Goal: Task Accomplishment & Management: Use online tool/utility

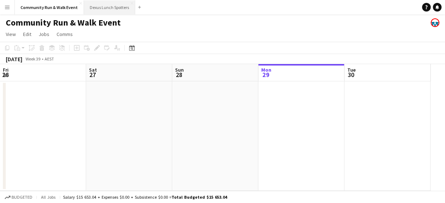
click at [99, 12] on button "Dexus Lunch Spotters Close" at bounding box center [109, 7] width 51 height 14
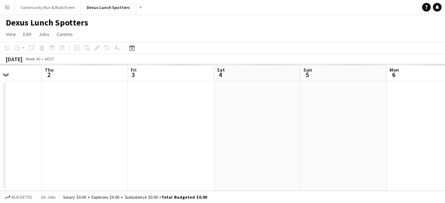
click at [61, 124] on app-calendar-viewport "Mon 29 Tue 30 Wed 1 Thu 2 Fri 3 Sat 4 Sun 5 Mon 6 Tue 7 Wed 8 Thu 9" at bounding box center [222, 127] width 445 height 127
drag, startPoint x: 259, startPoint y: 154, endPoint x: 121, endPoint y: 150, distance: 138.4
click at [121, 150] on app-calendar-viewport "Mon 29 Tue 30 Wed 1 Thu 2 Fri 3 Sat 4 Sun 5 Mon 6 Tue 7 Wed 8 Thu 9" at bounding box center [222, 127] width 445 height 127
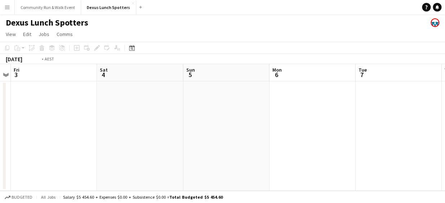
drag, startPoint x: 405, startPoint y: 173, endPoint x: 121, endPoint y: 162, distance: 284.4
click at [121, 162] on app-calendar-viewport "Mon 29 Tue 30 Wed 1 Thu 2 Fri 3 Sat 4 Sun 5 Mon 6 Tue 7 Wed 8 Thu 9" at bounding box center [222, 127] width 445 height 127
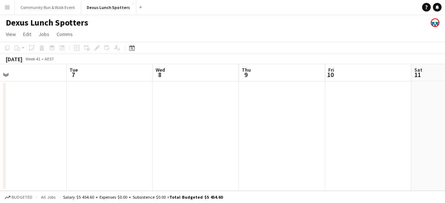
drag, startPoint x: 285, startPoint y: 155, endPoint x: 0, endPoint y: 122, distance: 286.4
click at [0, 122] on html "Menu Boards Boards Boards All jobs Status Workforce Workforce My Workforce Recr…" at bounding box center [222, 101] width 445 height 203
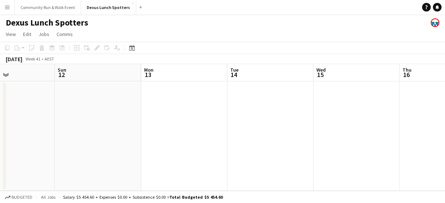
drag, startPoint x: 248, startPoint y: 165, endPoint x: 108, endPoint y: 163, distance: 140.1
click at [62, 165] on app-calendar-viewport "Tue 7 Wed 8 Thu 9 Fri 10 Sat 11 Sun 12 Mon 13 Tue 14 Wed 15 Thu 16 Fri 17" at bounding box center [222, 127] width 445 height 127
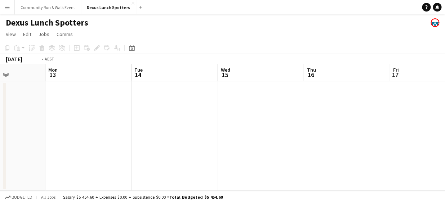
drag, startPoint x: 389, startPoint y: 180, endPoint x: 130, endPoint y: 155, distance: 259.8
click at [130, 155] on app-calendar-viewport "Thu 9 Fri 10 Sat 11 Sun 12 Mon 13 Tue 14 Wed 15 Thu 16 Fri 17 Sat 18 Sun 19" at bounding box center [222, 127] width 445 height 127
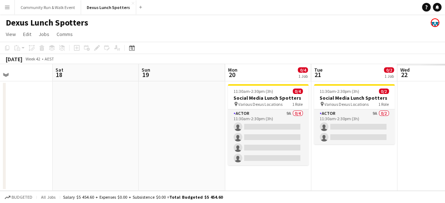
drag, startPoint x: 350, startPoint y: 171, endPoint x: 156, endPoint y: 152, distance: 195.0
click at [156, 152] on app-calendar-viewport "Tue 14 Wed 15 Thu 16 Fri 17 Sat 18 Sun 19 Mon 20 0/4 1 Job Tue 21 0/2 1 Job Wed…" at bounding box center [222, 127] width 445 height 127
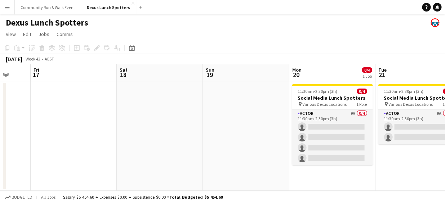
scroll to position [0, 321]
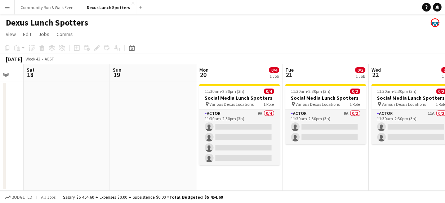
drag, startPoint x: 380, startPoint y: 159, endPoint x: 287, endPoint y: 133, distance: 96.0
click at [287, 133] on app-calendar-viewport "Tue 14 Wed 15 Thu 16 Fri 17 Sat 18 Sun 19 Mon 20 0/4 1 Job Tue 21 0/2 1 Job Wed…" at bounding box center [222, 127] width 445 height 127
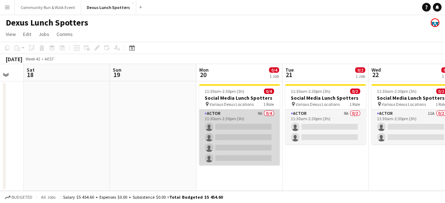
click at [208, 119] on app-card-role "Actor 9A 0/4 11:30am-2:30pm (3h) single-neutral-actions single-neutral-actions …" at bounding box center [239, 137] width 81 height 56
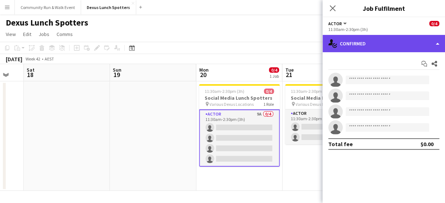
click at [386, 37] on div "single-neutral-actions-check-2 Confirmed" at bounding box center [383, 43] width 122 height 17
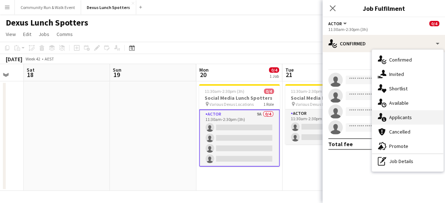
click at [400, 121] on div "single-neutral-actions-information Applicants" at bounding box center [407, 117] width 71 height 14
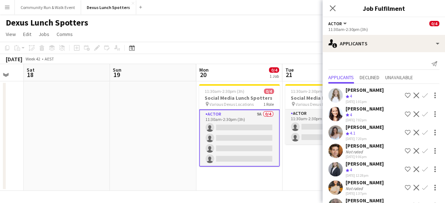
scroll to position [59, 0]
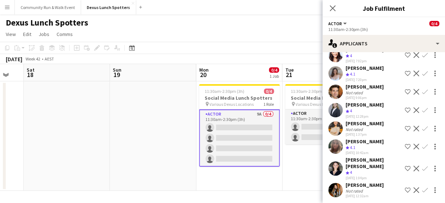
click at [337, 187] on app-user-avatar at bounding box center [335, 190] width 14 height 14
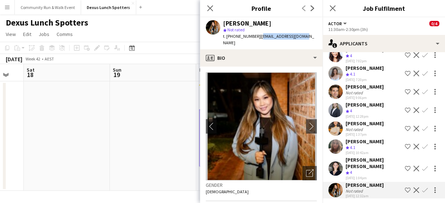
drag, startPoint x: 305, startPoint y: 36, endPoint x: 254, endPoint y: 38, distance: 50.5
click at [254, 38] on app-profile-header "J Ma star Not rated t. +61411309160 | jma_0418@hotmail.com" at bounding box center [261, 33] width 122 height 32
copy span "jma_0418@hotmail.com"
click at [209, 9] on icon at bounding box center [209, 8] width 7 height 7
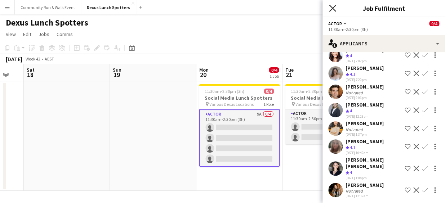
click at [329, 7] on icon "Close pop-in" at bounding box center [332, 8] width 7 height 7
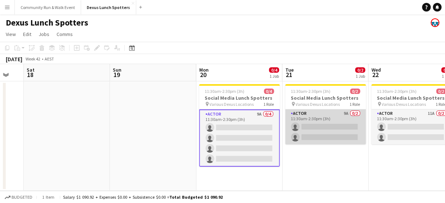
click at [318, 138] on app-card-role "Actor 9A 0/2 11:30am-2:30pm (3h) single-neutral-actions single-neutral-actions" at bounding box center [325, 126] width 81 height 35
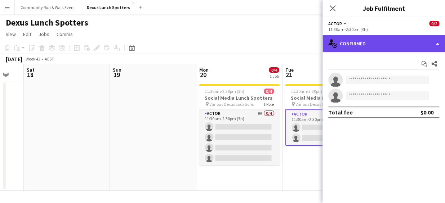
drag, startPoint x: 359, startPoint y: 44, endPoint x: 338, endPoint y: 45, distance: 21.6
drag, startPoint x: 338, startPoint y: 45, endPoint x: 329, endPoint y: 43, distance: 8.8
drag, startPoint x: 329, startPoint y: 43, endPoint x: 363, endPoint y: 36, distance: 35.0
click at [363, 36] on div "single-neutral-actions-check-2 Confirmed" at bounding box center [383, 43] width 122 height 17
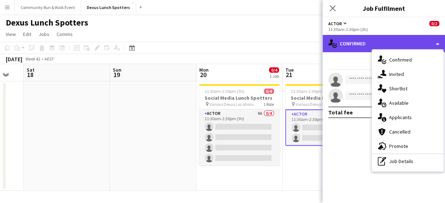
click at [363, 41] on div "single-neutral-actions-check-2 Confirmed" at bounding box center [383, 43] width 122 height 17
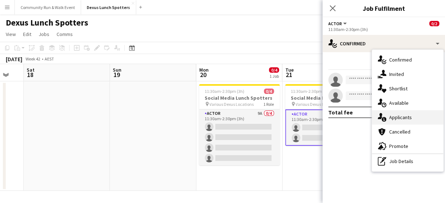
click at [402, 118] on span "Applicants" at bounding box center [400, 117] width 23 height 6
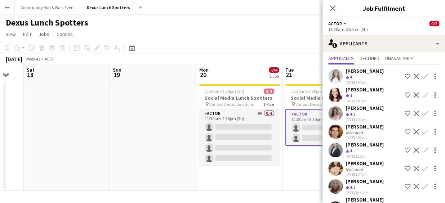
scroll to position [0, 0]
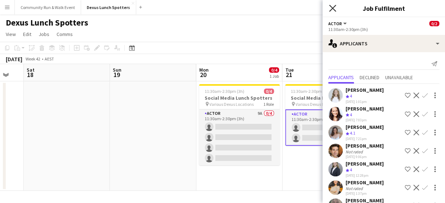
click at [332, 7] on icon "Close pop-in" at bounding box center [332, 8] width 7 height 7
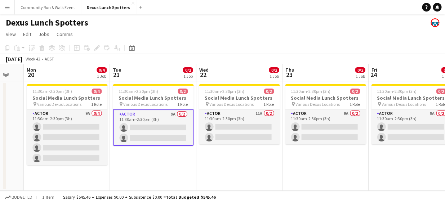
scroll to position [0, 244]
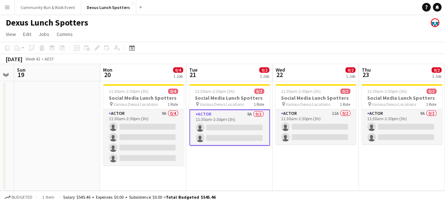
drag, startPoint x: 321, startPoint y: 178, endPoint x: 225, endPoint y: 167, distance: 96.4
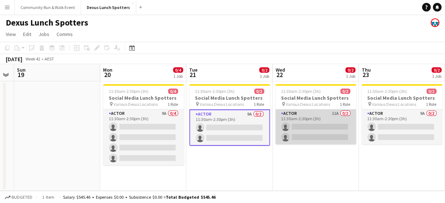
click at [320, 111] on app-card-role "Actor 11A 0/2 11:30am-2:30pm (3h) single-neutral-actions single-neutral-actions" at bounding box center [315, 126] width 81 height 35
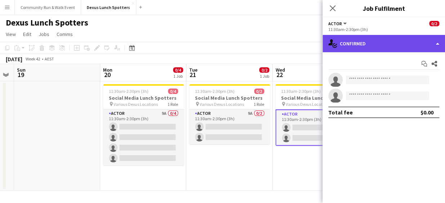
click at [370, 39] on div "single-neutral-actions-check-2 Confirmed" at bounding box center [383, 43] width 122 height 17
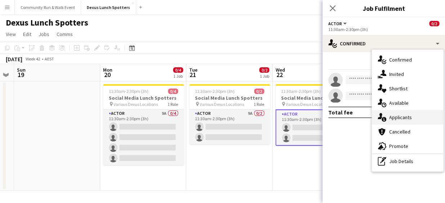
click at [400, 119] on span "Applicants" at bounding box center [400, 117] width 23 height 6
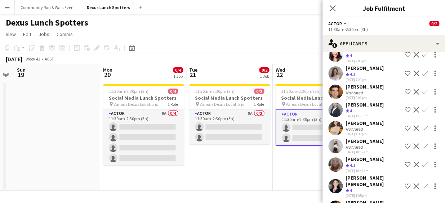
scroll to position [95, 0]
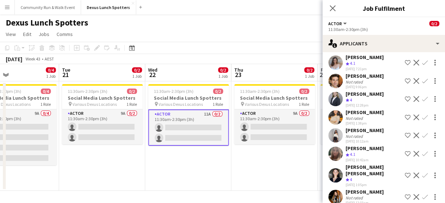
drag, startPoint x: 301, startPoint y: 169, endPoint x: 135, endPoint y: 185, distance: 166.9
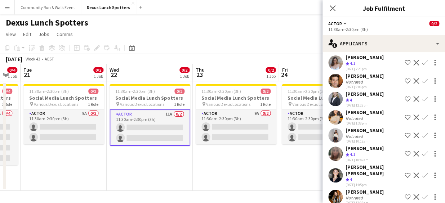
drag, startPoint x: 135, startPoint y: 185, endPoint x: 268, endPoint y: 159, distance: 136.3
click at [268, 159] on app-calendar-viewport "Sat 18 Sun 19 Mon 20 0/4 1 Job Tue 21 0/2 1 Job Wed 22 0/2 1 Job Thu 23 0/2 1 J…" at bounding box center [222, 127] width 445 height 127
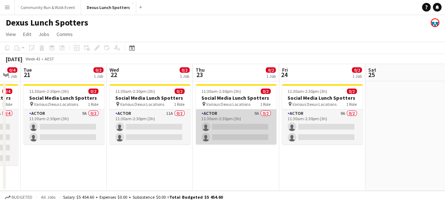
click at [244, 133] on app-card-role "Actor 9A 0/2 11:30am-2:30pm (3h) single-neutral-actions single-neutral-actions" at bounding box center [236, 126] width 81 height 35
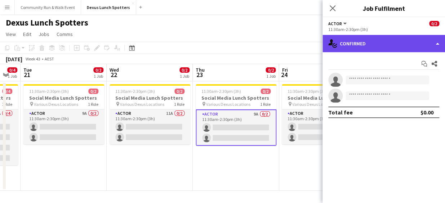
click at [361, 46] on div "single-neutral-actions-check-2 Confirmed" at bounding box center [383, 43] width 122 height 17
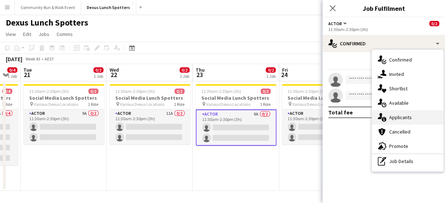
click at [406, 122] on div "single-neutral-actions-information Applicants" at bounding box center [407, 117] width 71 height 14
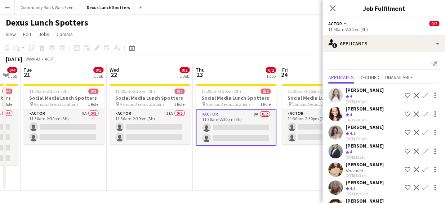
scroll to position [59, 0]
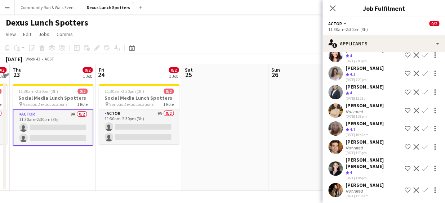
drag, startPoint x: 300, startPoint y: 177, endPoint x: 111, endPoint y: 155, distance: 191.0
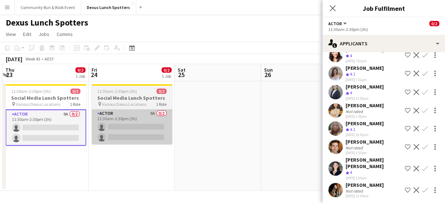
drag, startPoint x: 111, startPoint y: 155, endPoint x: 97, endPoint y: 129, distance: 29.2
click at [97, 129] on app-card-role "Actor 9A 0/2 11:30am-2:30pm (3h) single-neutral-actions single-neutral-actions" at bounding box center [131, 126] width 81 height 35
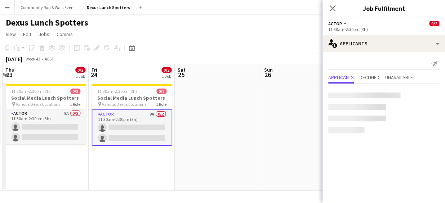
scroll to position [0, 0]
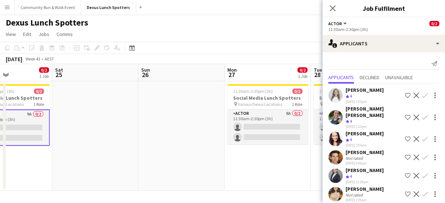
drag, startPoint x: 282, startPoint y: 147, endPoint x: 159, endPoint y: 122, distance: 125.5
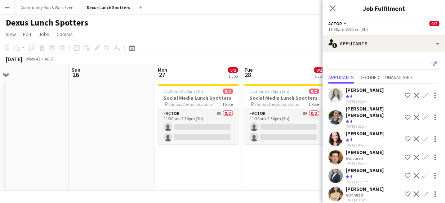
scroll to position [0, 281]
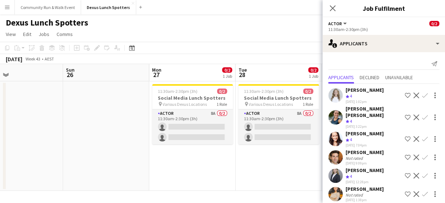
drag, startPoint x: 159, startPoint y: 122, endPoint x: 110, endPoint y: 160, distance: 62.6
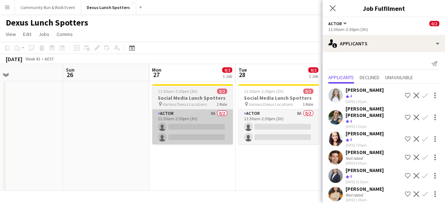
drag, startPoint x: 110, startPoint y: 160, endPoint x: 217, endPoint y: 140, distance: 108.8
click at [217, 140] on app-calendar-viewport "Wed 22 0/2 1 Job Thu 23 0/2 1 Job Fri 24 0/2 1 Job Sat 25 Sun 26 Mon 27 0/2 1 J…" at bounding box center [222, 127] width 445 height 127
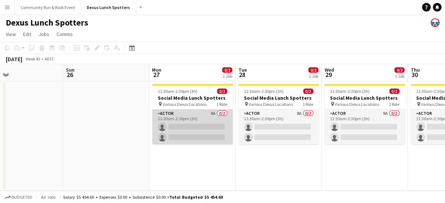
click at [178, 116] on app-card-role "Actor 8A 0/2 11:30am-2:30pm (3h) single-neutral-actions single-neutral-actions" at bounding box center [192, 126] width 81 height 35
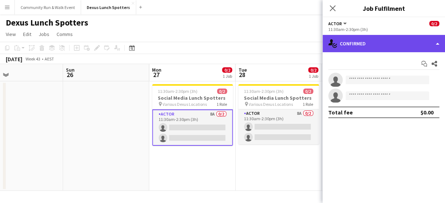
click at [377, 46] on div "single-neutral-actions-check-2 Confirmed" at bounding box center [383, 43] width 122 height 17
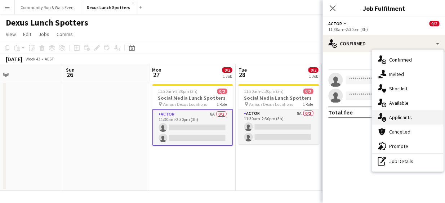
click at [401, 121] on div "single-neutral-actions-information Applicants" at bounding box center [407, 117] width 71 height 14
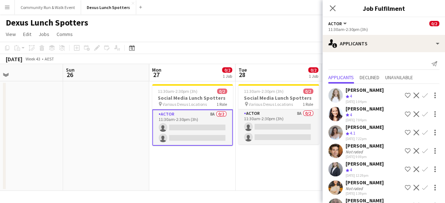
scroll to position [41, 0]
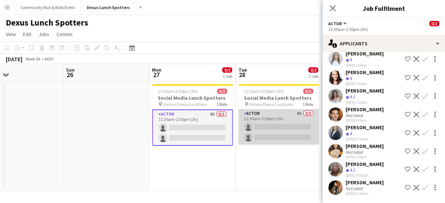
click at [270, 126] on app-card-role "Actor 8A 0/2 11:30am-2:30pm (3h) single-neutral-actions single-neutral-actions" at bounding box center [278, 126] width 81 height 35
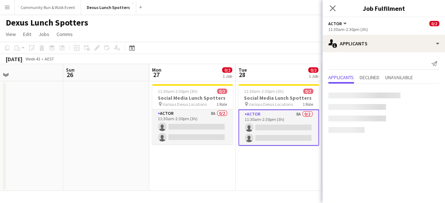
scroll to position [0, 0]
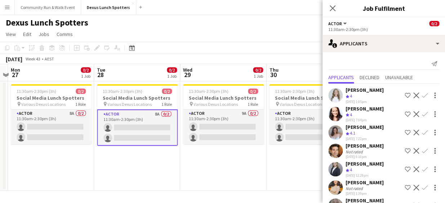
drag, startPoint x: 284, startPoint y: 174, endPoint x: 142, endPoint y: 169, distance: 142.0
click at [142, 169] on app-calendar-viewport "Fri 24 0/2 1 Job Sat 25 Sun 26 Mon 27 0/2 1 Job Tue 28 0/2 1 Job Wed 29 0/2 1 J…" at bounding box center [222, 127] width 445 height 127
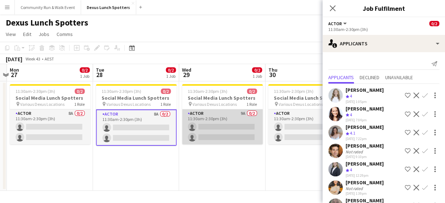
click at [218, 126] on app-card-role "Actor 9A 0/2 11:30am-2:30pm (3h) single-neutral-actions single-neutral-actions" at bounding box center [222, 126] width 81 height 35
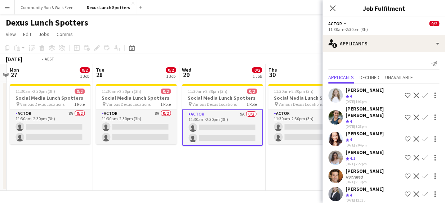
scroll to position [0, 209]
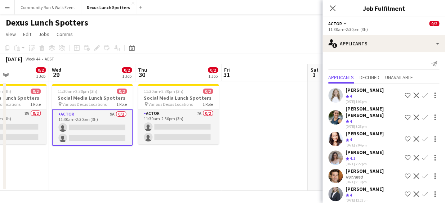
drag, startPoint x: 285, startPoint y: 169, endPoint x: 155, endPoint y: 148, distance: 132.1
click at [155, 148] on app-calendar-viewport "Sun 26 Mon 27 0/2 1 Job Tue 28 0/2 1 Job Wed 29 0/2 1 Job Thu 30 0/2 1 Job Fri …" at bounding box center [222, 127] width 445 height 127
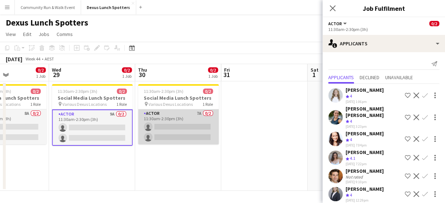
click at [151, 116] on app-card-role "Actor 7A 0/2 11:30am-2:30pm (3h) single-neutral-actions single-neutral-actions" at bounding box center [178, 126] width 81 height 35
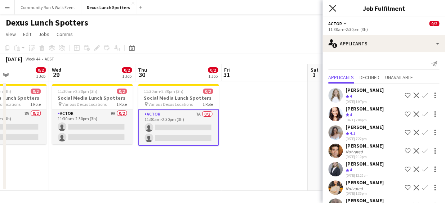
click at [331, 9] on icon at bounding box center [332, 8] width 7 height 7
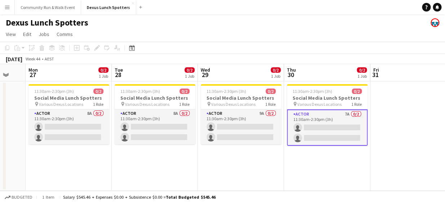
drag, startPoint x: 269, startPoint y: 139, endPoint x: 335, endPoint y: 134, distance: 66.1
click at [335, 134] on app-calendar-viewport "Sat 25 Sun 26 Mon 27 0/2 1 Job Tue 28 0/2 1 Job Wed 29 0/2 1 Job Thu 30 0/2 1 J…" at bounding box center [222, 127] width 445 height 127
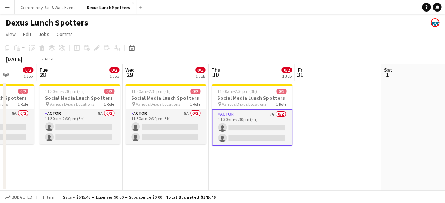
drag, startPoint x: 186, startPoint y: 169, endPoint x: 288, endPoint y: 169, distance: 101.9
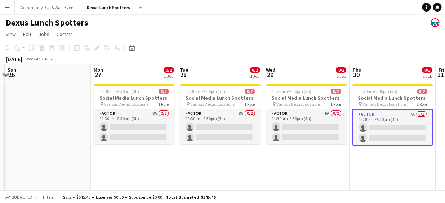
drag, startPoint x: 288, startPoint y: 169, endPoint x: 314, endPoint y: 178, distance: 27.2
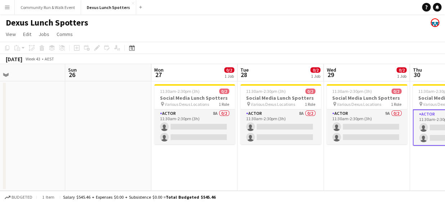
drag, startPoint x: 314, startPoint y: 178, endPoint x: 253, endPoint y: 157, distance: 64.1
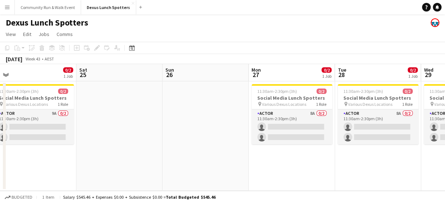
drag, startPoint x: 253, startPoint y: 157, endPoint x: 298, endPoint y: 145, distance: 46.5
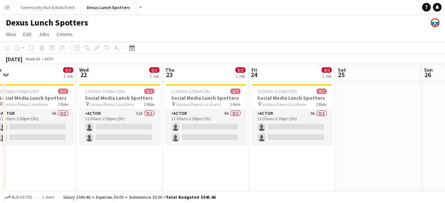
drag, startPoint x: 298, startPoint y: 145, endPoint x: 256, endPoint y: 148, distance: 41.9
click at [256, 148] on app-calendar-viewport "Sun 19 Mon 20 0/4 1 Job Tue 21 0/2 1 Job Wed 22 0/2 1 Job Thu 23 0/2 1 Job Fri …" at bounding box center [222, 127] width 445 height 127
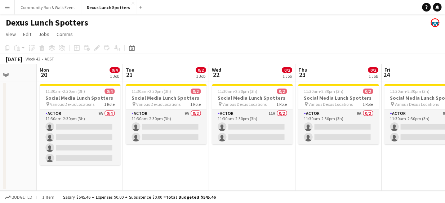
drag, startPoint x: 98, startPoint y: 145, endPoint x: 256, endPoint y: 174, distance: 160.4
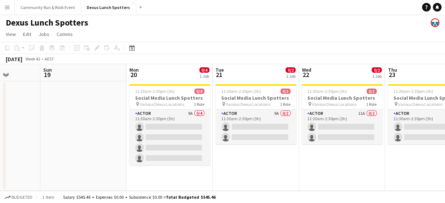
drag, startPoint x: 256, startPoint y: 174, endPoint x: 41, endPoint y: 127, distance: 219.7
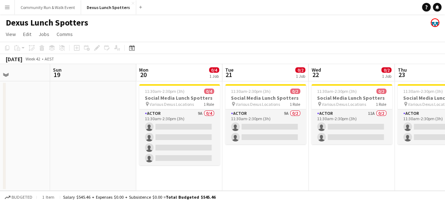
drag, startPoint x: 41, startPoint y: 127, endPoint x: 41, endPoint y: 153, distance: 25.6
click at [41, 153] on app-date-cell at bounding box center [7, 135] width 86 height 109
